Goal: Navigation & Orientation: Understand site structure

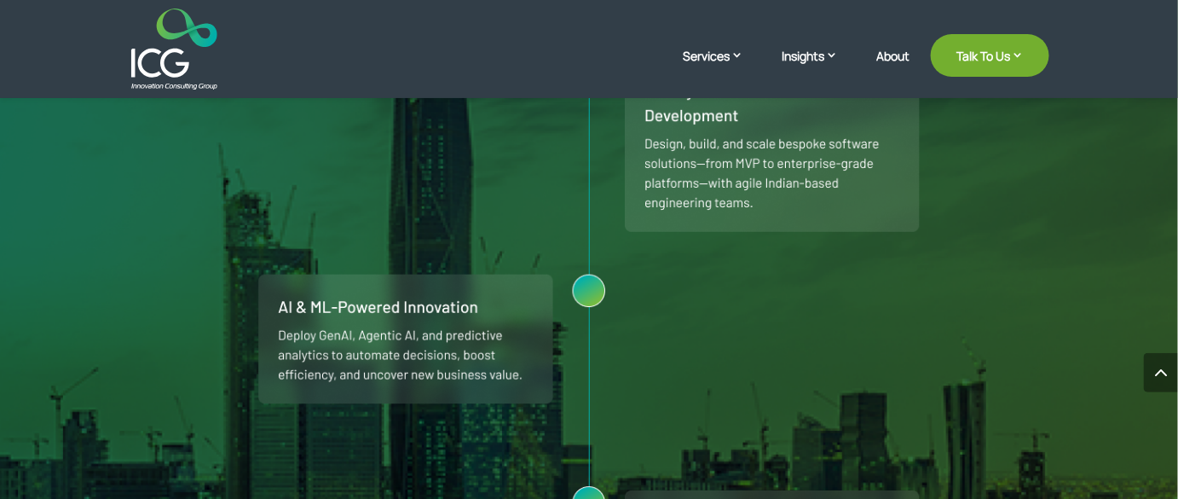
scroll to position [1378, 0]
